Goal: Task Accomplishment & Management: Manage account settings

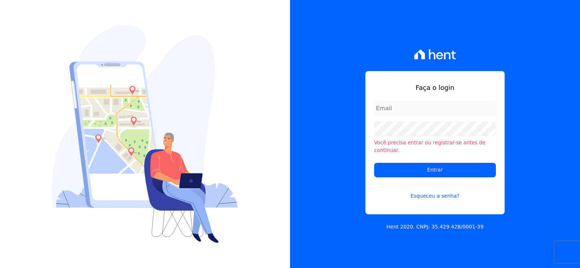
click at [396, 113] on input "email" at bounding box center [435, 108] width 122 height 14
type input "[EMAIL_ADDRESS][DOMAIN_NAME]"
click at [427, 121] on form "[EMAIL_ADDRESS][DOMAIN_NAME] Você precisa entrar ou registrar-[PERSON_NAME] de …" at bounding box center [435, 154] width 122 height 107
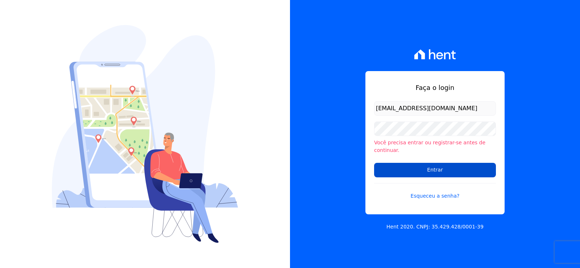
click at [385, 169] on input "Entrar" at bounding box center [435, 170] width 122 height 14
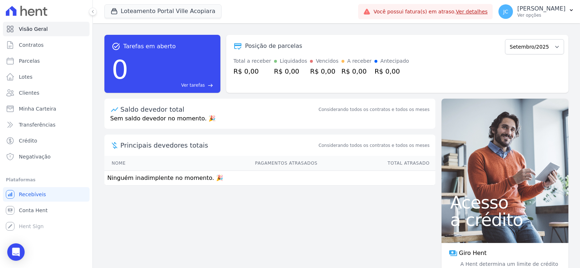
click at [162, 3] on div "Loteamento Portal Ville Acopiara Cabral Empreendimentos Loteamento Portal Ville…" at bounding box center [229, 12] width 251 height 24
drag, startPoint x: 163, startPoint y: 12, endPoint x: 167, endPoint y: 14, distance: 4.5
click at [163, 13] on button "Loteamento Portal Ville Acopiara" at bounding box center [162, 11] width 117 height 14
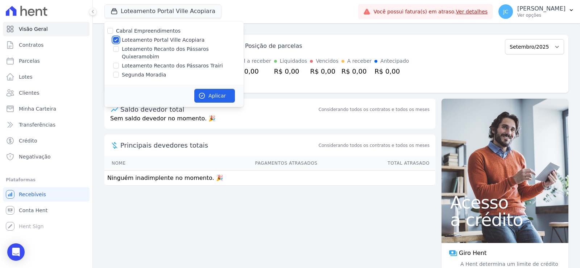
click at [114, 39] on input "Loteamento Portal Ville Acopiara" at bounding box center [116, 40] width 6 height 6
checkbox input "false"
click at [118, 52] on div at bounding box center [116, 48] width 6 height 7
click at [115, 51] on input "Loteamento Recanto dos Pássaros Quixeramobim" at bounding box center [116, 49] width 6 height 6
checkbox input "true"
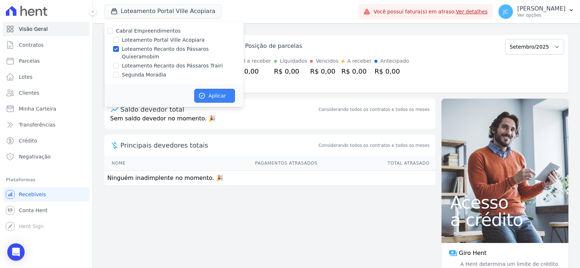
click at [212, 89] on button "Aplicar" at bounding box center [214, 96] width 41 height 14
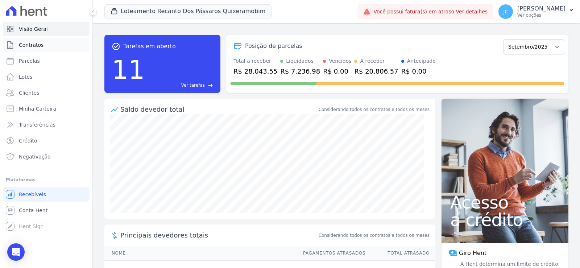
click at [42, 43] on link "Contratos" at bounding box center [46, 45] width 87 height 14
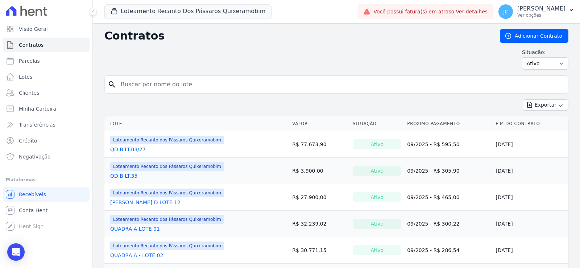
click at [170, 86] on input "search" at bounding box center [340, 84] width 449 height 14
type input "17"
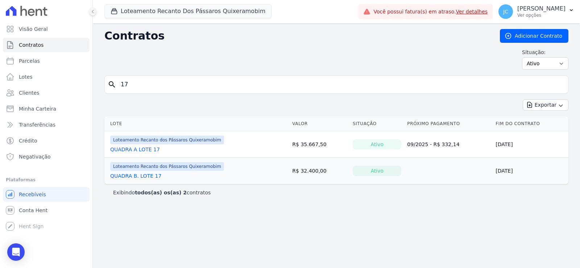
click at [125, 176] on link "QUADRA B. LOTE 17" at bounding box center [135, 175] width 51 height 7
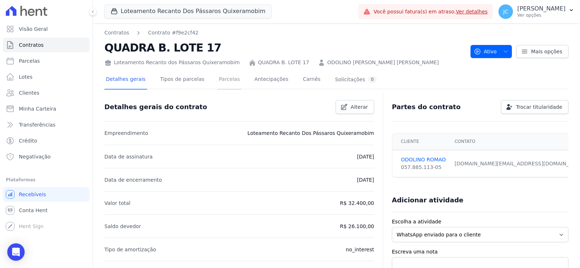
click at [219, 76] on link "Parcelas" at bounding box center [229, 79] width 24 height 19
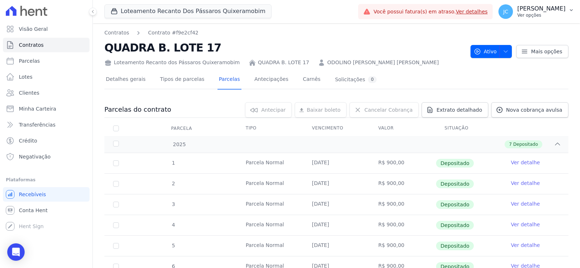
click at [538, 15] on p "Ver opções" at bounding box center [541, 15] width 48 height 6
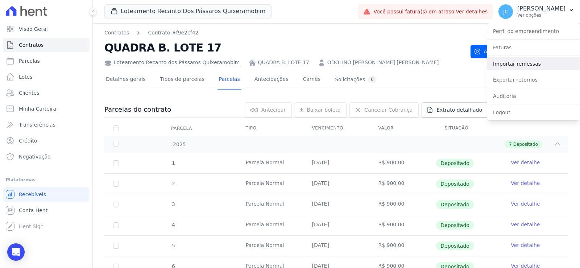
click at [508, 65] on link "Importar remessas" at bounding box center [533, 63] width 93 height 13
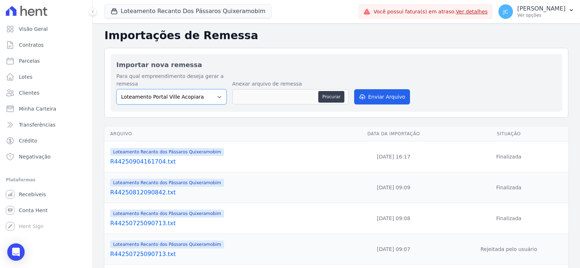
click at [155, 99] on select "Loteamento Portal Ville Acopiara Loteamento Recanto dos Pássaros Quixeramobim L…" at bounding box center [171, 96] width 110 height 15
select select "680c1bfe-1e9a-4ffe-9017-886ab10875cd"
click at [116, 89] on select "Loteamento Portal Ville Acopiara Loteamento Recanto dos Pássaros Quixeramobim L…" at bounding box center [171, 96] width 110 height 15
click at [333, 100] on button "Procurar" at bounding box center [331, 97] width 26 height 12
type input "CB180809A0.REM"
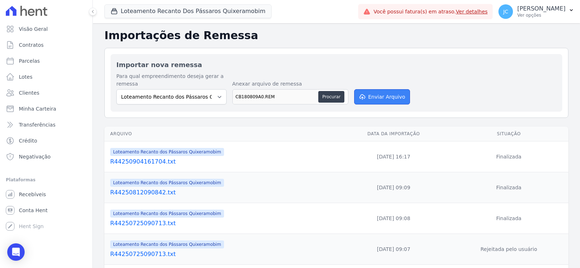
click at [383, 93] on button "Enviar Arquivo" at bounding box center [382, 96] width 56 height 15
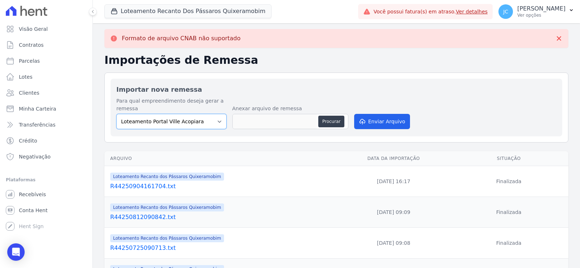
click at [205, 125] on select "Loteamento Portal Ville Acopiara Loteamento Recanto dos Pássaros Quixeramobim L…" at bounding box center [171, 121] width 110 height 15
select select "680c1bfe-1e9a-4ffe-9017-886ab10875cd"
click at [116, 114] on select "Loteamento Portal Ville Acopiara Loteamento Recanto dos Pássaros Quixeramobim L…" at bounding box center [171, 121] width 110 height 15
click at [329, 118] on button "Procurar" at bounding box center [331, 122] width 26 height 12
type input "CB180809A0.REM"
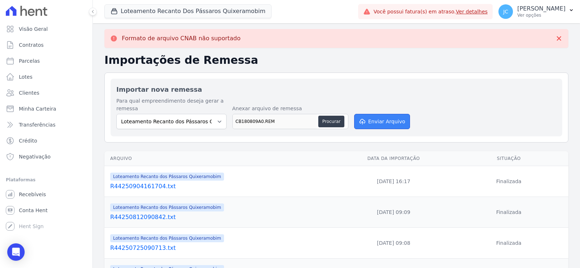
click at [383, 127] on button "Enviar Arquivo" at bounding box center [382, 121] width 56 height 15
click at [537, 17] on p "Ver opções" at bounding box center [541, 15] width 48 height 6
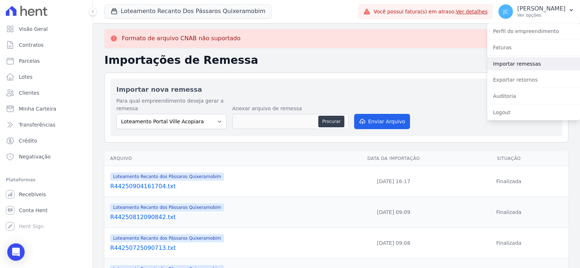
click at [524, 65] on link "Importar remessas" at bounding box center [533, 63] width 93 height 13
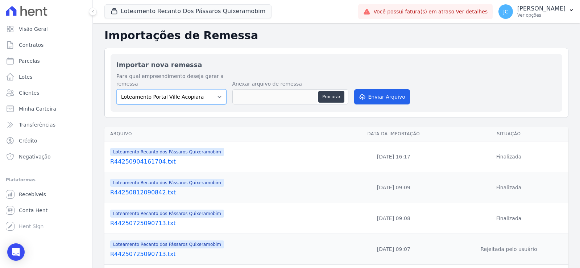
click at [199, 97] on select "Loteamento Portal Ville Acopiara Loteamento Recanto dos Pássaros Quixeramobim L…" at bounding box center [171, 96] width 110 height 15
select select "680c1bfe-1e9a-4ffe-9017-886ab10875cd"
click at [116, 89] on select "Loteamento Portal Ville Acopiara Loteamento Recanto dos Pássaros Quixeramobim L…" at bounding box center [171, 96] width 110 height 15
click at [334, 99] on button "Procurar" at bounding box center [331, 97] width 26 height 12
type input "R44250908100902.txt"
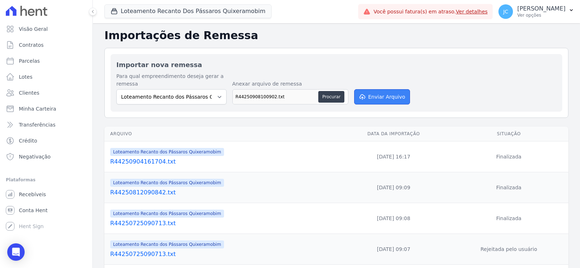
click at [365, 98] on button "Enviar Arquivo" at bounding box center [382, 96] width 56 height 15
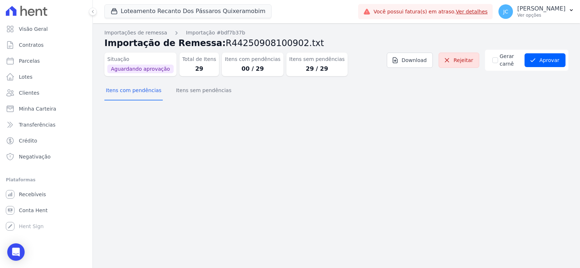
click at [294, 62] on dt "Itens sem pendências" at bounding box center [316, 59] width 55 height 8
click at [188, 90] on button "Itens sem pendências" at bounding box center [203, 91] width 58 height 19
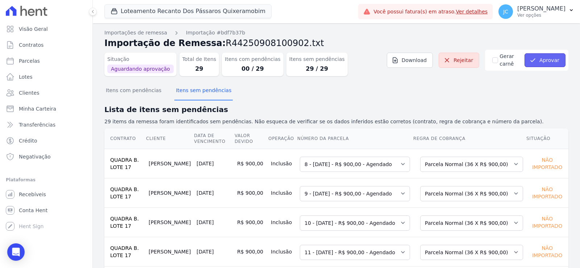
click at [536, 58] on button "Aprovar" at bounding box center [544, 60] width 41 height 14
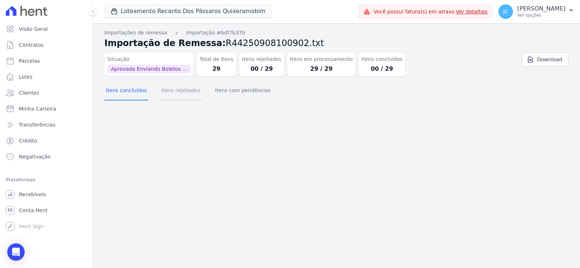
click at [182, 91] on button "Itens rejeitados" at bounding box center [181, 91] width 42 height 19
click at [238, 90] on button "Itens com pendências" at bounding box center [242, 91] width 58 height 19
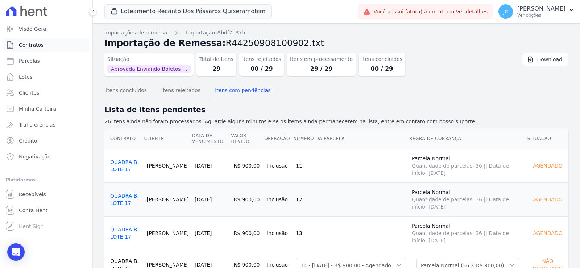
click at [38, 42] on span "Contratos" at bounding box center [31, 44] width 25 height 7
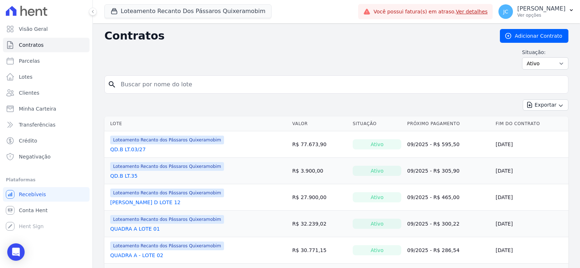
click at [164, 87] on input "search" at bounding box center [340, 84] width 449 height 14
type input "17"
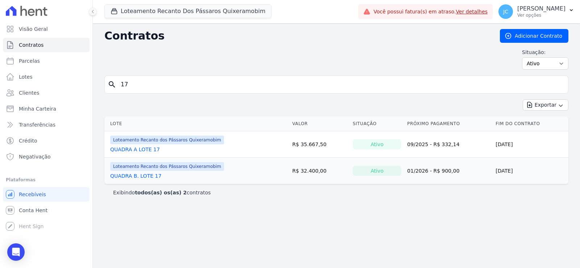
click at [138, 176] on link "QUADRA B. LOTE 17" at bounding box center [135, 175] width 51 height 7
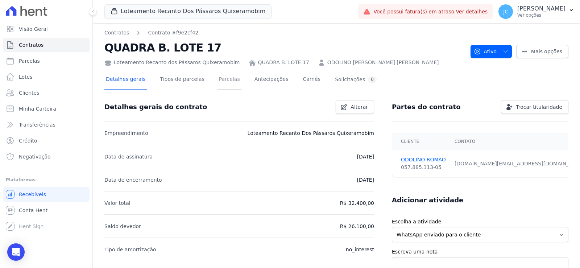
click at [220, 76] on link "Parcelas" at bounding box center [229, 79] width 24 height 19
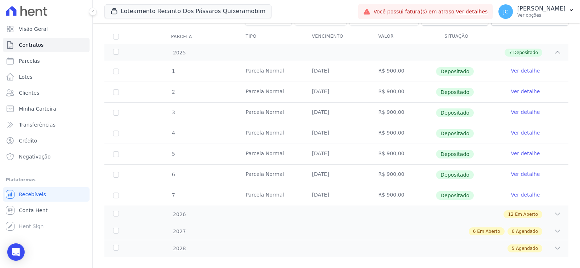
scroll to position [102, 0]
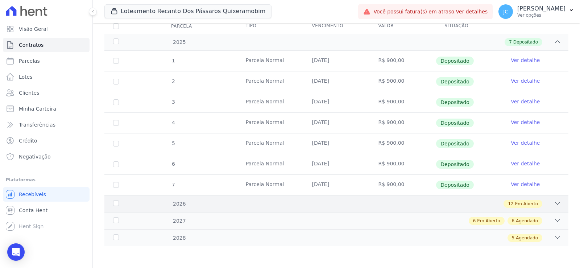
click at [116, 201] on div "2026" at bounding box center [132, 204] width 41 height 8
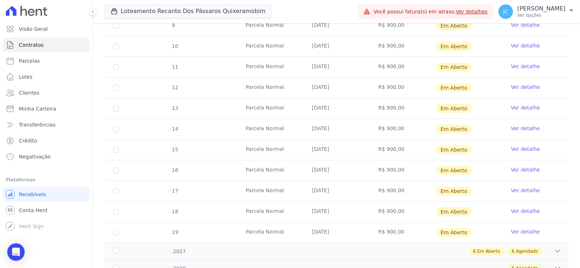
scroll to position [350, 0]
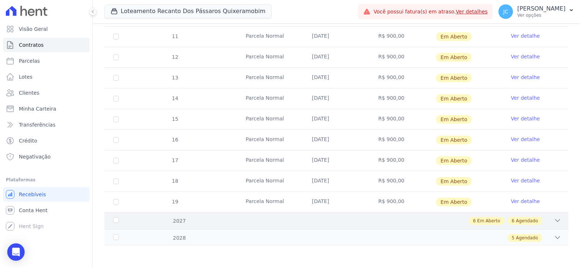
click at [115, 219] on div "2027" at bounding box center [132, 221] width 41 height 8
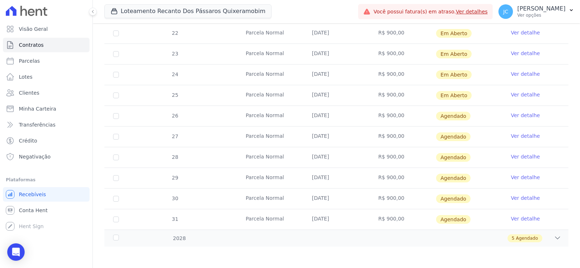
scroll to position [598, 0]
click at [114, 234] on div "2028" at bounding box center [132, 238] width 41 height 8
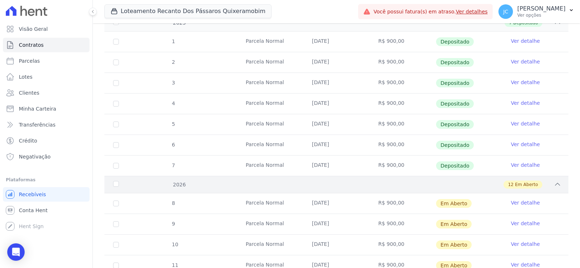
scroll to position [230, 0]
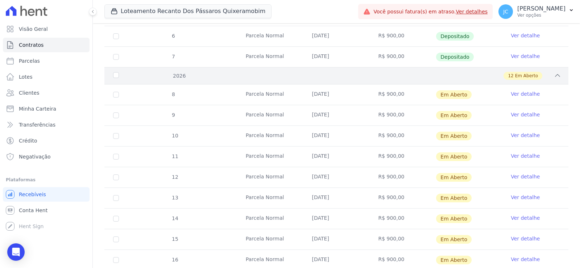
click at [114, 75] on div "2026" at bounding box center [132, 76] width 41 height 8
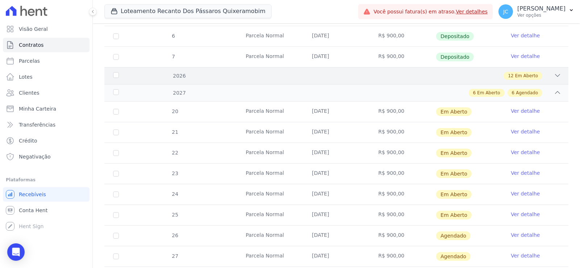
click at [120, 73] on div "2026" at bounding box center [132, 76] width 41 height 8
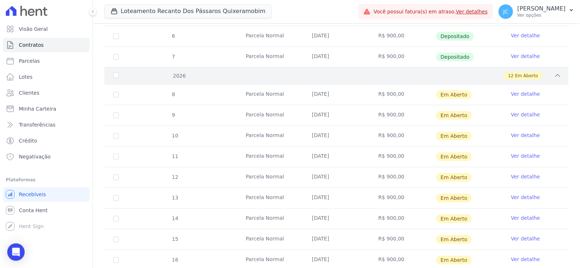
click at [117, 76] on div "2026" at bounding box center [132, 76] width 41 height 8
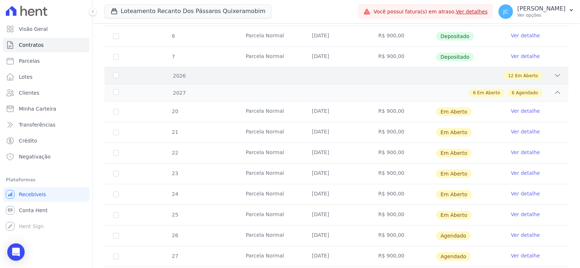
click at [117, 76] on div "2026" at bounding box center [132, 76] width 41 height 8
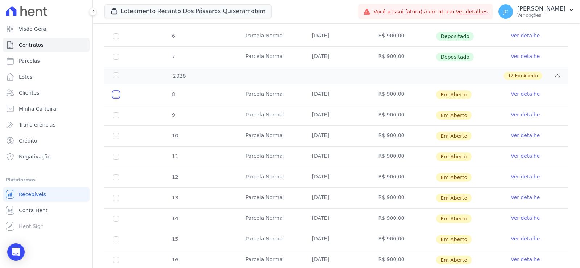
click at [116, 94] on input "checkbox" at bounding box center [116, 95] width 6 height 6
checkbox input "true"
click at [115, 115] on input "checkbox" at bounding box center [116, 115] width 6 height 6
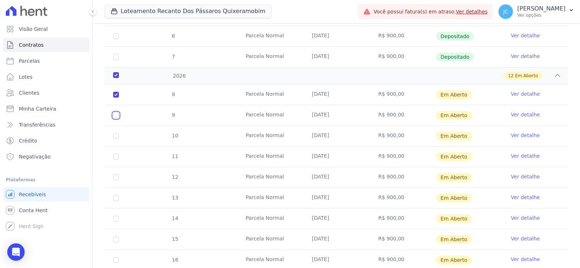
checkbox input "true"
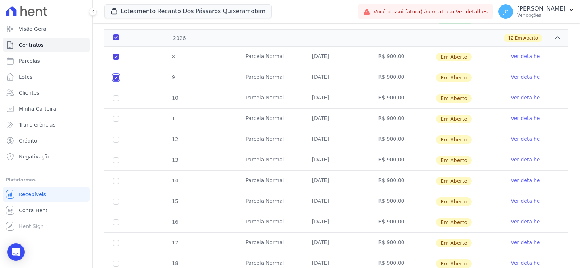
scroll to position [290, 0]
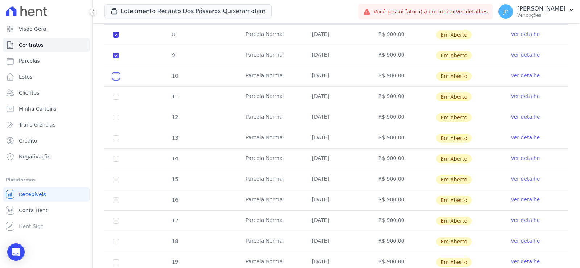
click at [113, 76] on input "checkbox" at bounding box center [116, 76] width 6 height 6
checkbox input "true"
click at [117, 93] on td "11" at bounding box center [115, 97] width 23 height 20
click at [116, 97] on input "checkbox" at bounding box center [116, 97] width 6 height 6
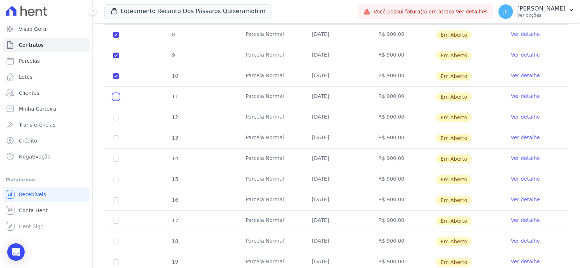
checkbox input "true"
click at [118, 118] on input "checkbox" at bounding box center [116, 118] width 6 height 6
checkbox input "true"
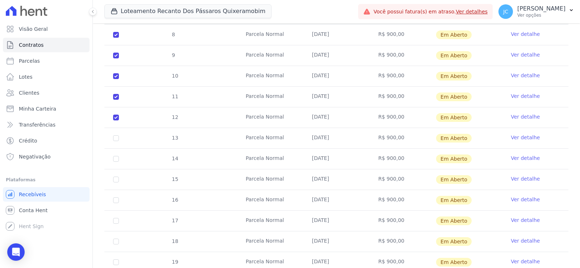
click at [113, 133] on td "13" at bounding box center [115, 138] width 23 height 20
click at [115, 137] on input "checkbox" at bounding box center [116, 138] width 6 height 6
checkbox input "true"
click at [115, 159] on input "checkbox" at bounding box center [116, 159] width 6 height 6
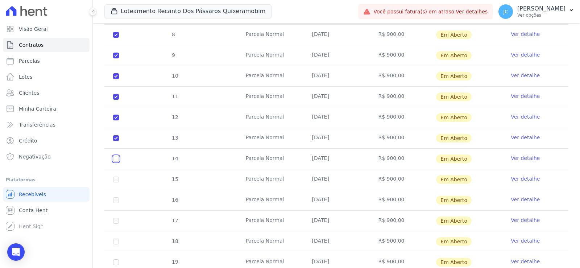
checkbox input "true"
click at [115, 179] on input "checkbox" at bounding box center [116, 179] width 6 height 6
checkbox input "true"
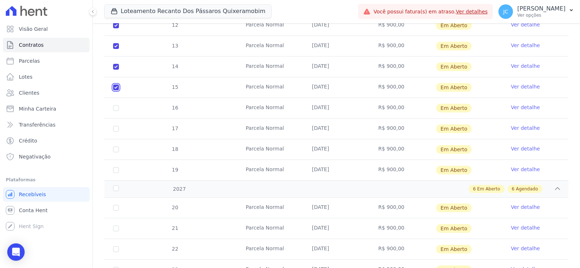
scroll to position [399, 0]
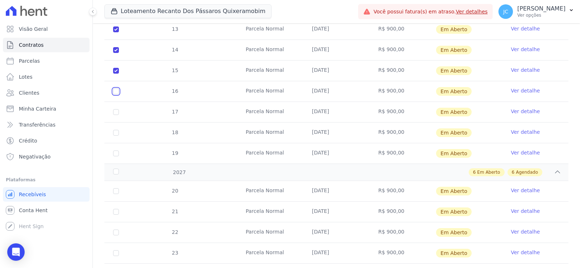
click at [117, 89] on input "checkbox" at bounding box center [116, 91] width 6 height 6
checkbox input "true"
click at [115, 111] on input "checkbox" at bounding box center [116, 112] width 6 height 6
checkbox input "true"
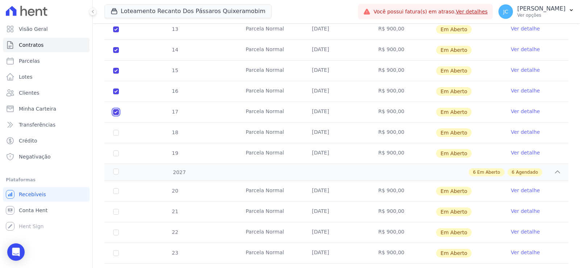
checkbox input "true"
click at [115, 134] on input "checkbox" at bounding box center [116, 133] width 6 height 6
checkbox input "true"
click at [115, 154] on input "checkbox" at bounding box center [116, 153] width 6 height 6
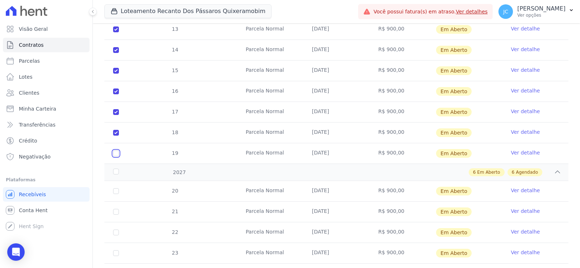
checkbox input "true"
click at [116, 172] on div "2027" at bounding box center [132, 173] width 41 height 8
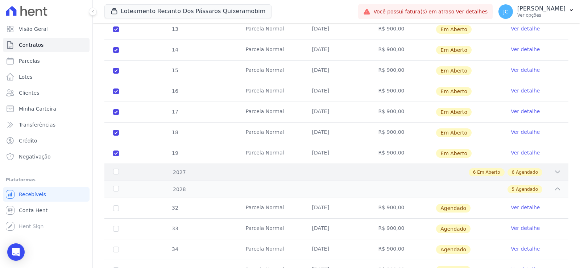
click at [117, 172] on div "2027" at bounding box center [132, 173] width 41 height 8
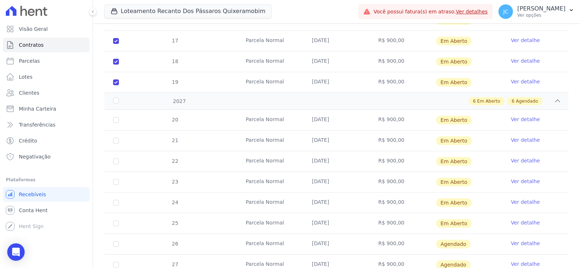
scroll to position [471, 0]
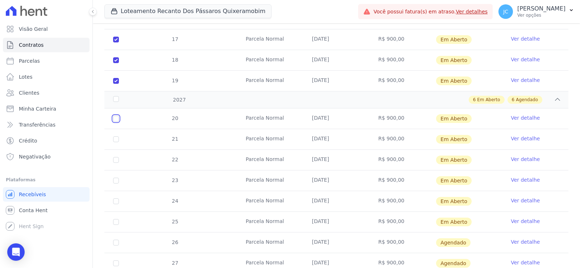
click at [115, 116] on input "checkbox" at bounding box center [116, 119] width 6 height 6
checkbox input "true"
click at [115, 138] on input "checkbox" at bounding box center [116, 139] width 6 height 6
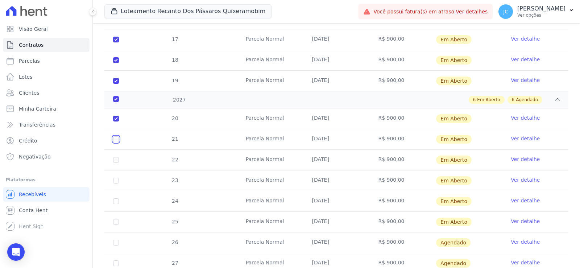
checkbox input "true"
click at [114, 161] on input "checkbox" at bounding box center [116, 160] width 6 height 6
checkbox input "true"
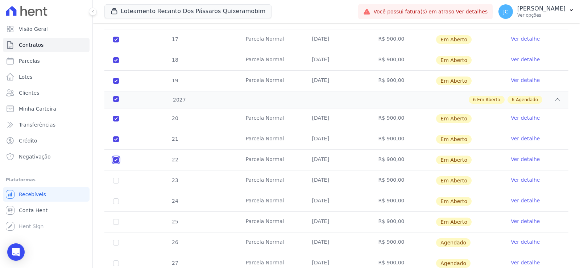
checkbox input "true"
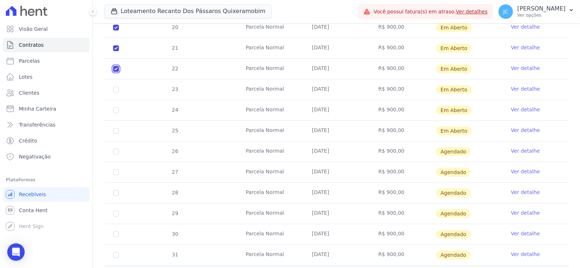
scroll to position [580, 0]
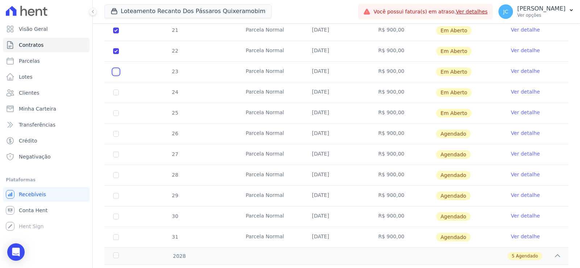
click at [115, 72] on input "checkbox" at bounding box center [116, 72] width 6 height 6
checkbox input "true"
click at [115, 89] on td "24" at bounding box center [115, 92] width 23 height 20
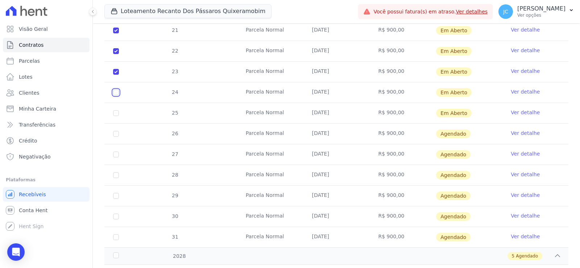
click at [115, 94] on input "checkbox" at bounding box center [116, 93] width 6 height 6
checkbox input "true"
click at [114, 113] on input "checkbox" at bounding box center [116, 113] width 6 height 6
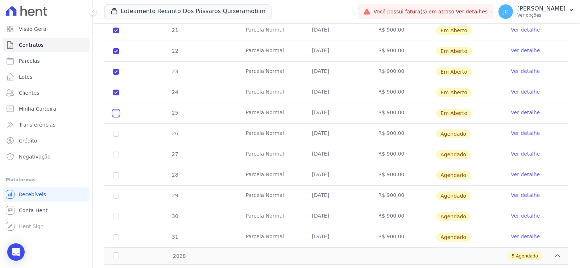
checkbox input "true"
click at [116, 133] on input "checkbox" at bounding box center [116, 134] width 6 height 6
checkbox input "true"
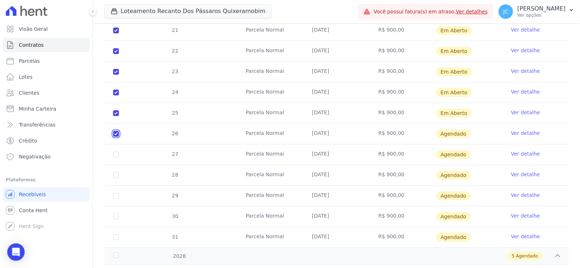
checkbox input "true"
click at [113, 153] on input "checkbox" at bounding box center [116, 154] width 6 height 6
checkbox input "true"
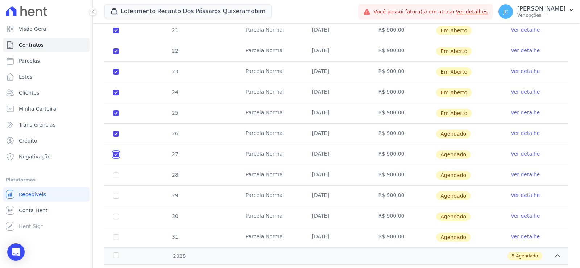
checkbox input "true"
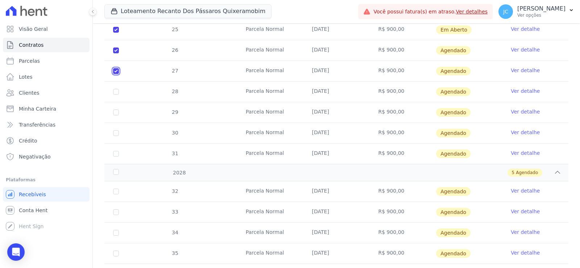
scroll to position [689, 0]
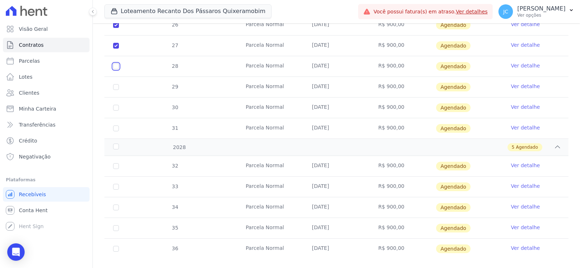
click at [115, 68] on input "checkbox" at bounding box center [116, 66] width 6 height 6
checkbox input "true"
click at [116, 90] on input "checkbox" at bounding box center [116, 87] width 6 height 6
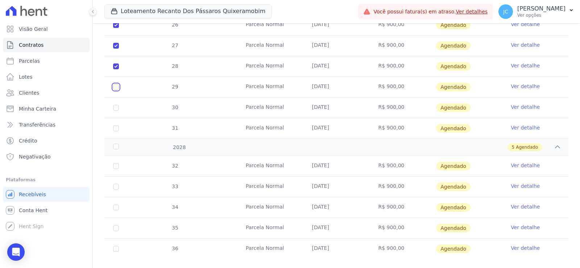
checkbox input "true"
click at [116, 107] on input "checkbox" at bounding box center [116, 108] width 6 height 6
checkbox input "true"
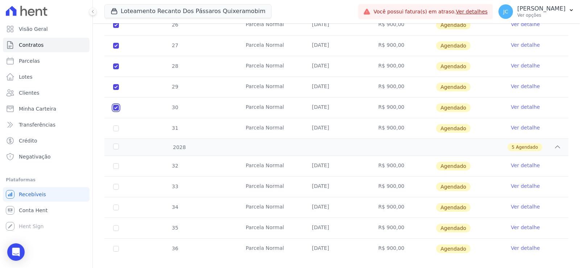
checkbox input "true"
click at [117, 127] on input "checkbox" at bounding box center [116, 128] width 6 height 6
checkbox input "true"
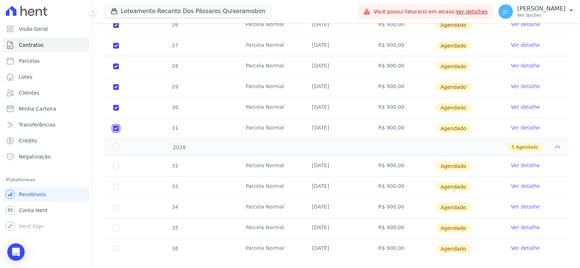
checkbox input "true"
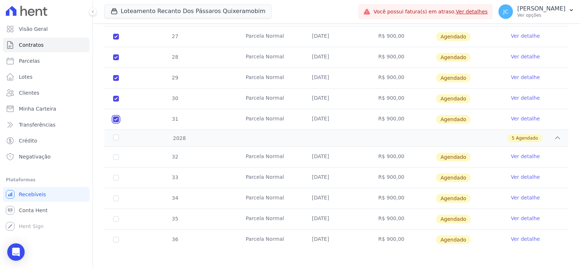
scroll to position [701, 0]
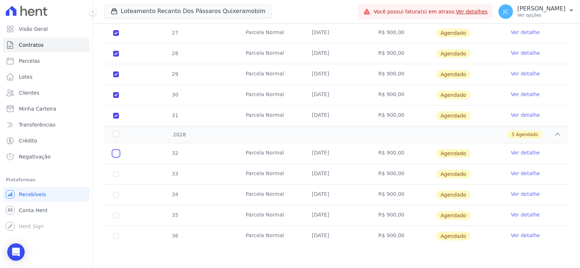
click at [117, 153] on input "checkbox" at bounding box center [116, 153] width 6 height 6
checkbox input "true"
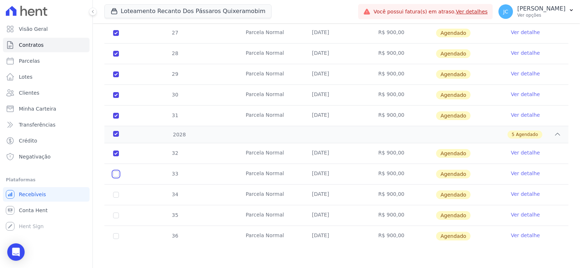
click at [115, 172] on input "checkbox" at bounding box center [116, 174] width 6 height 6
checkbox input "true"
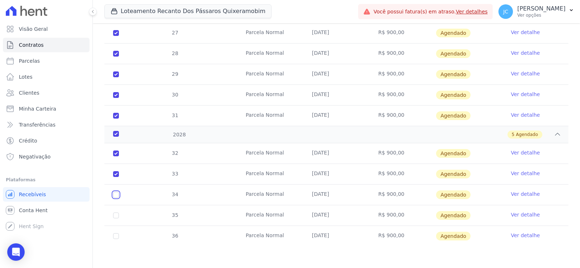
click at [116, 193] on input "checkbox" at bounding box center [116, 195] width 6 height 6
checkbox input "true"
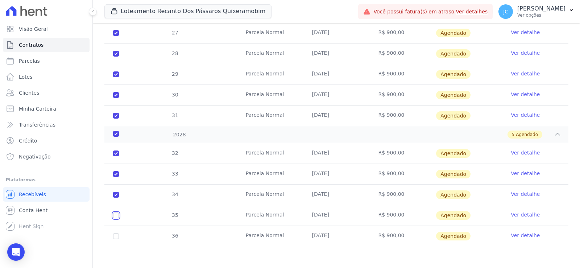
drag, startPoint x: 116, startPoint y: 217, endPoint x: 128, endPoint y: 215, distance: 12.9
click at [116, 216] on input "checkbox" at bounding box center [116, 215] width 6 height 6
checkbox input "true"
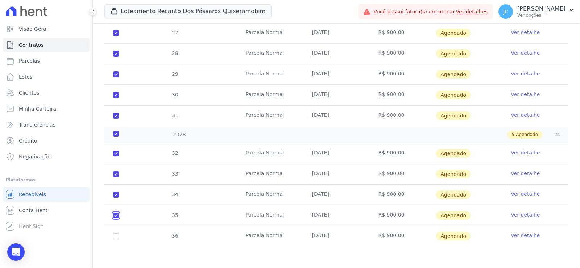
checkbox input "true"
click at [115, 235] on input "checkbox" at bounding box center [116, 236] width 6 height 6
checkbox input "true"
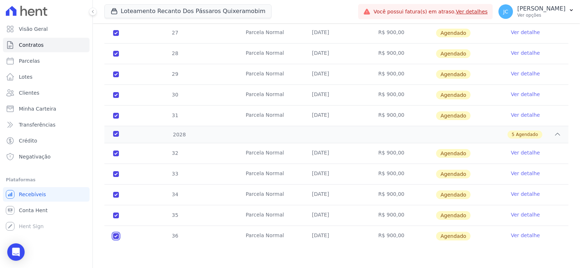
checkbox input "true"
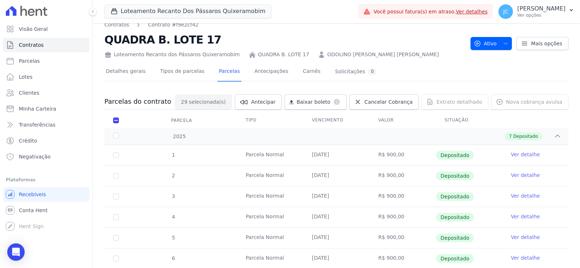
scroll to position [0, 0]
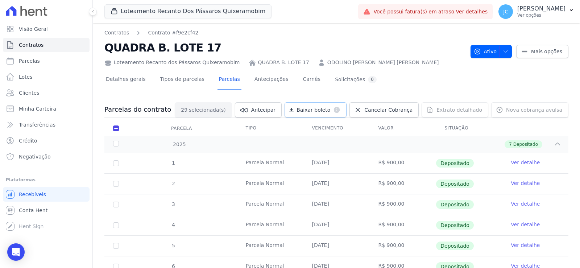
click at [312, 108] on span "Baixar boleto" at bounding box center [313, 109] width 34 height 7
